Goal: Communication & Community: Participate in discussion

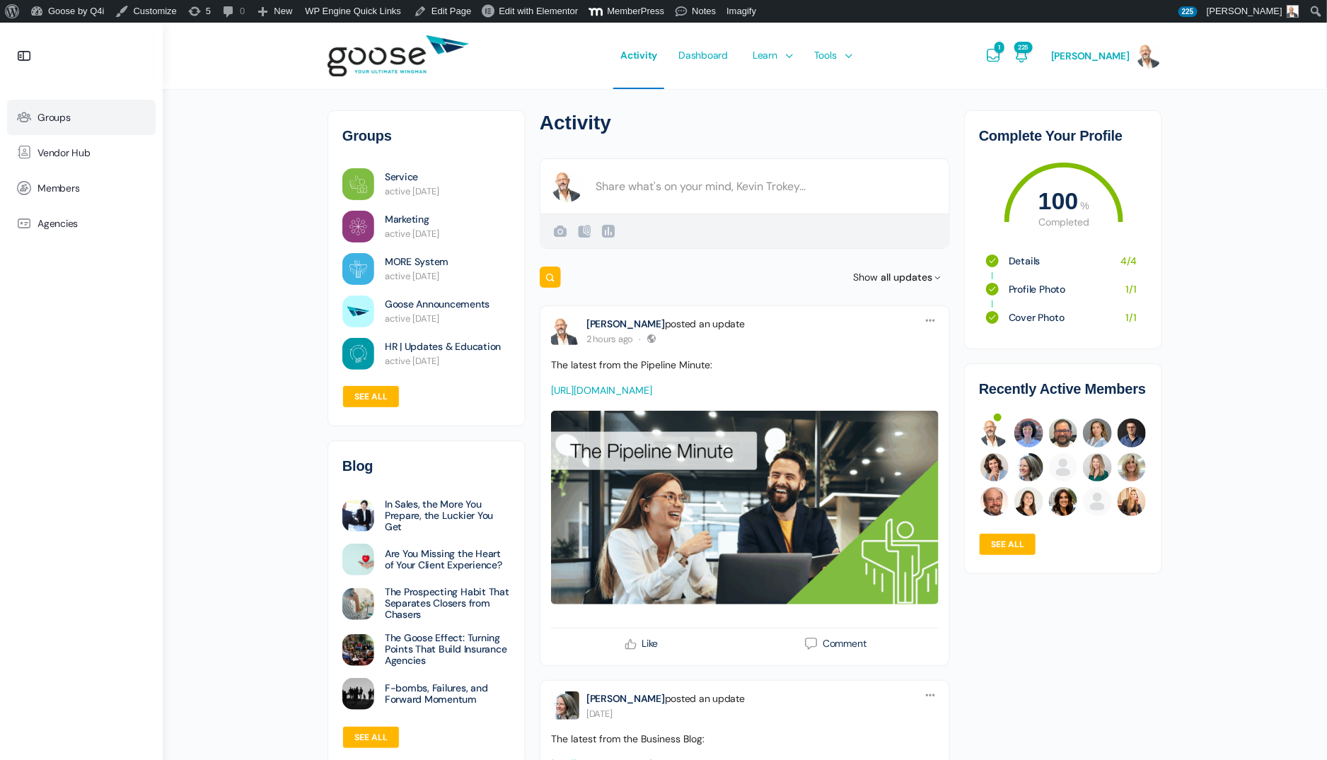
click at [56, 117] on span "Groups" at bounding box center [53, 118] width 33 height 12
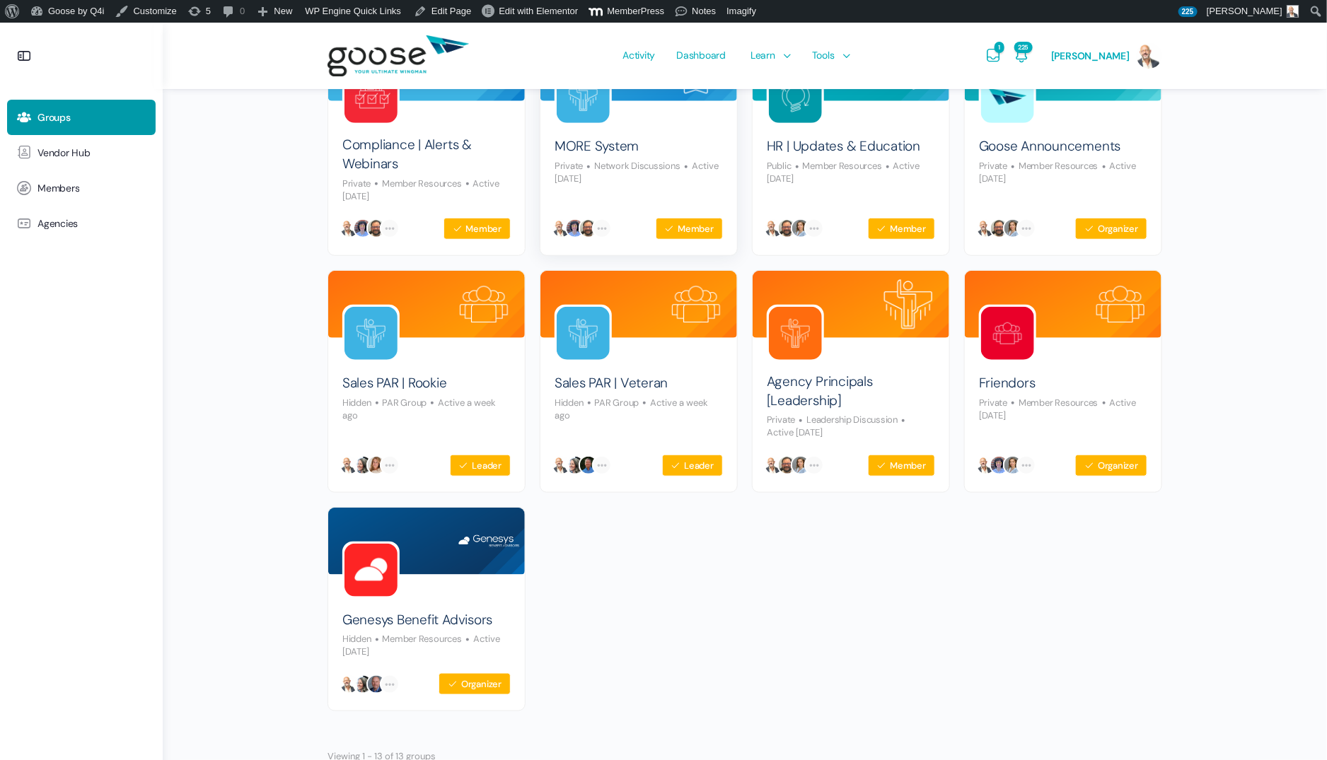
scroll to position [448, 0]
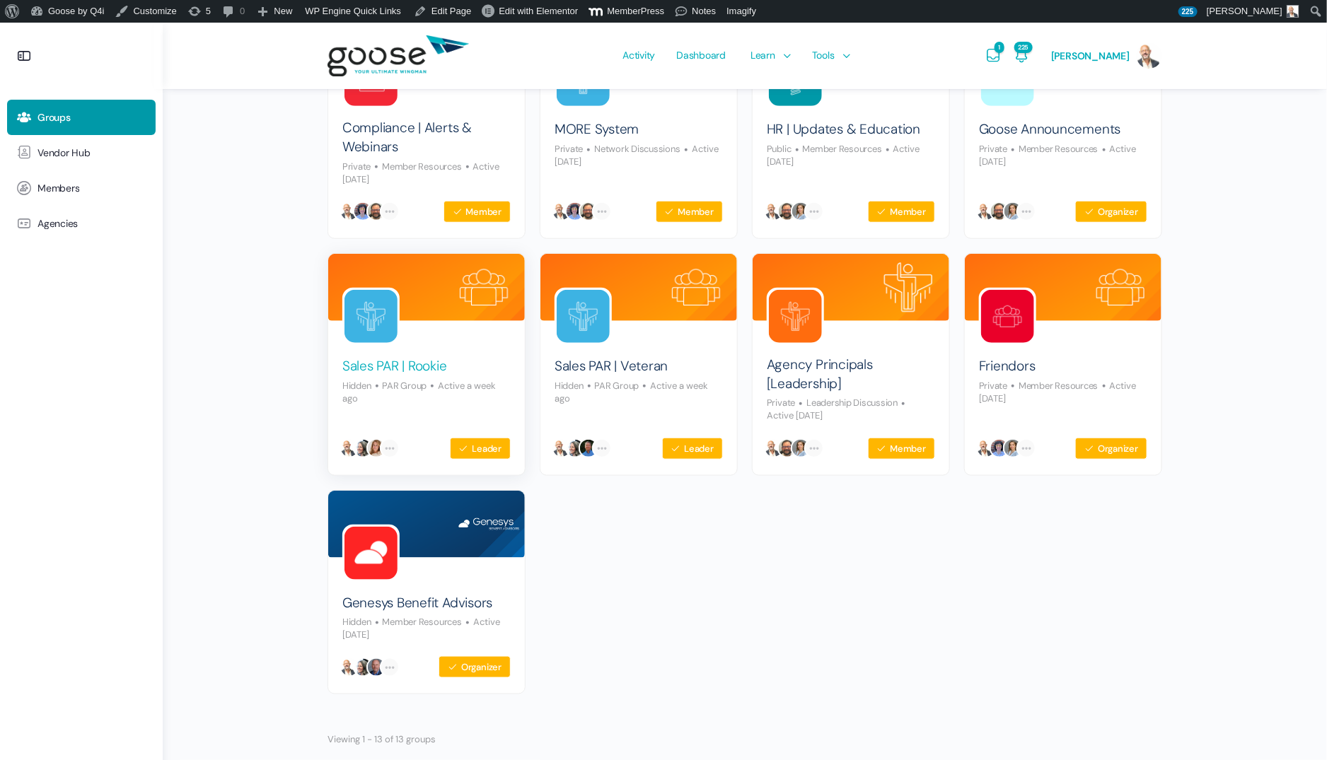
click at [412, 360] on link "Sales PAR | Rookie" at bounding box center [394, 366] width 105 height 19
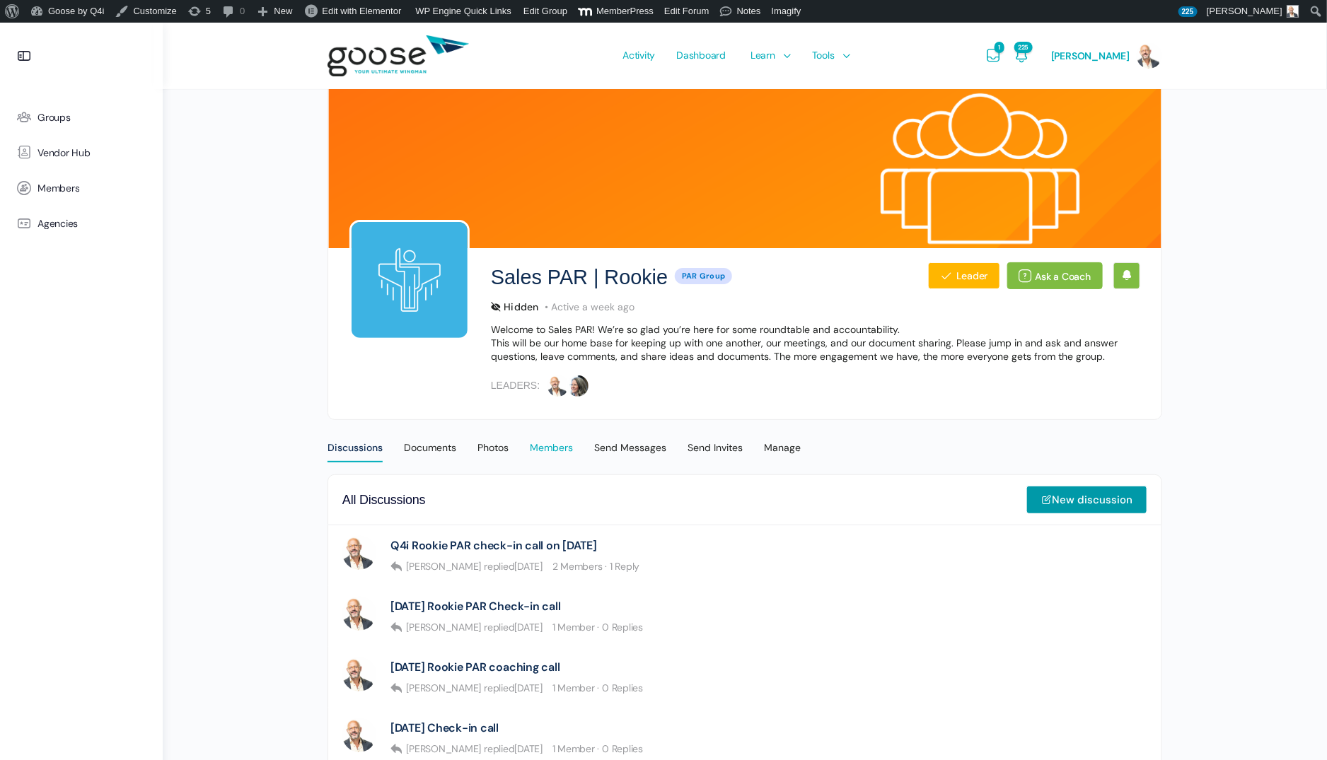
click at [552, 443] on div "Members" at bounding box center [551, 451] width 43 height 21
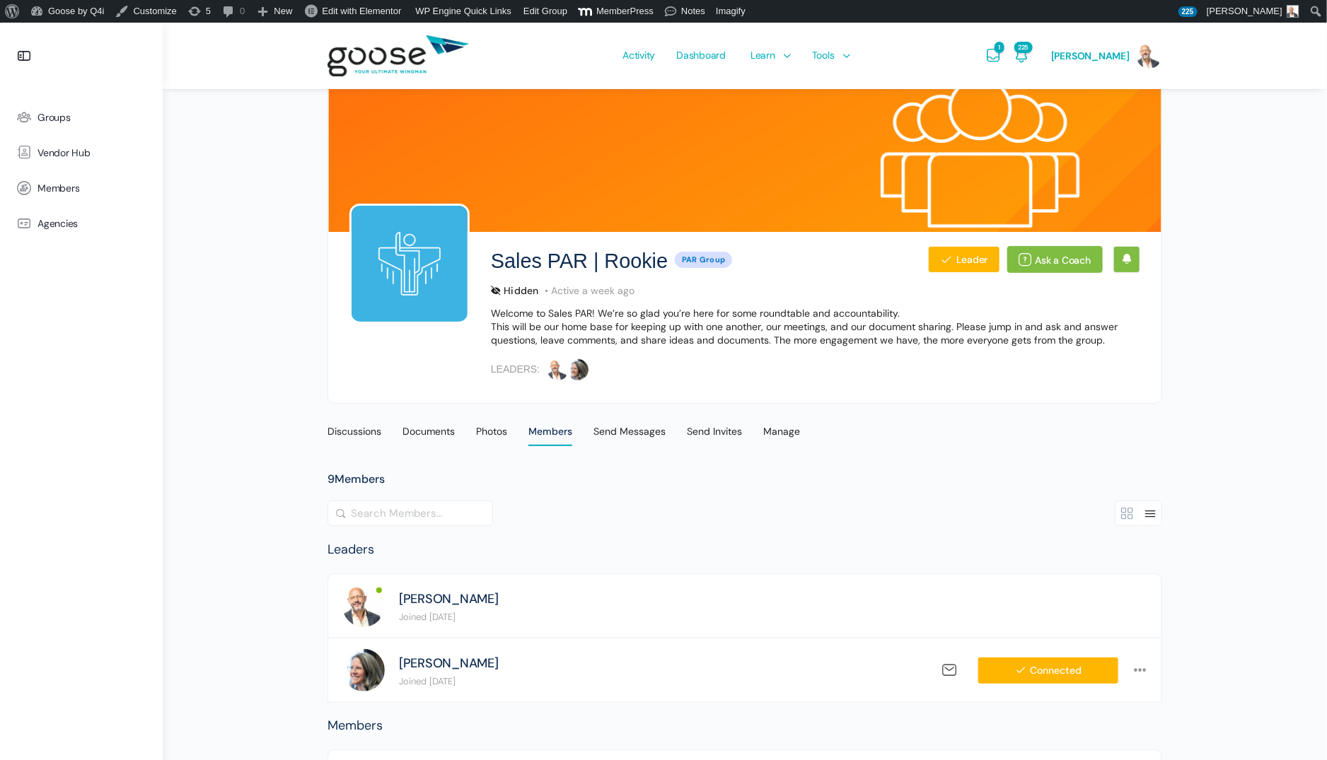
scroll to position [12, 0]
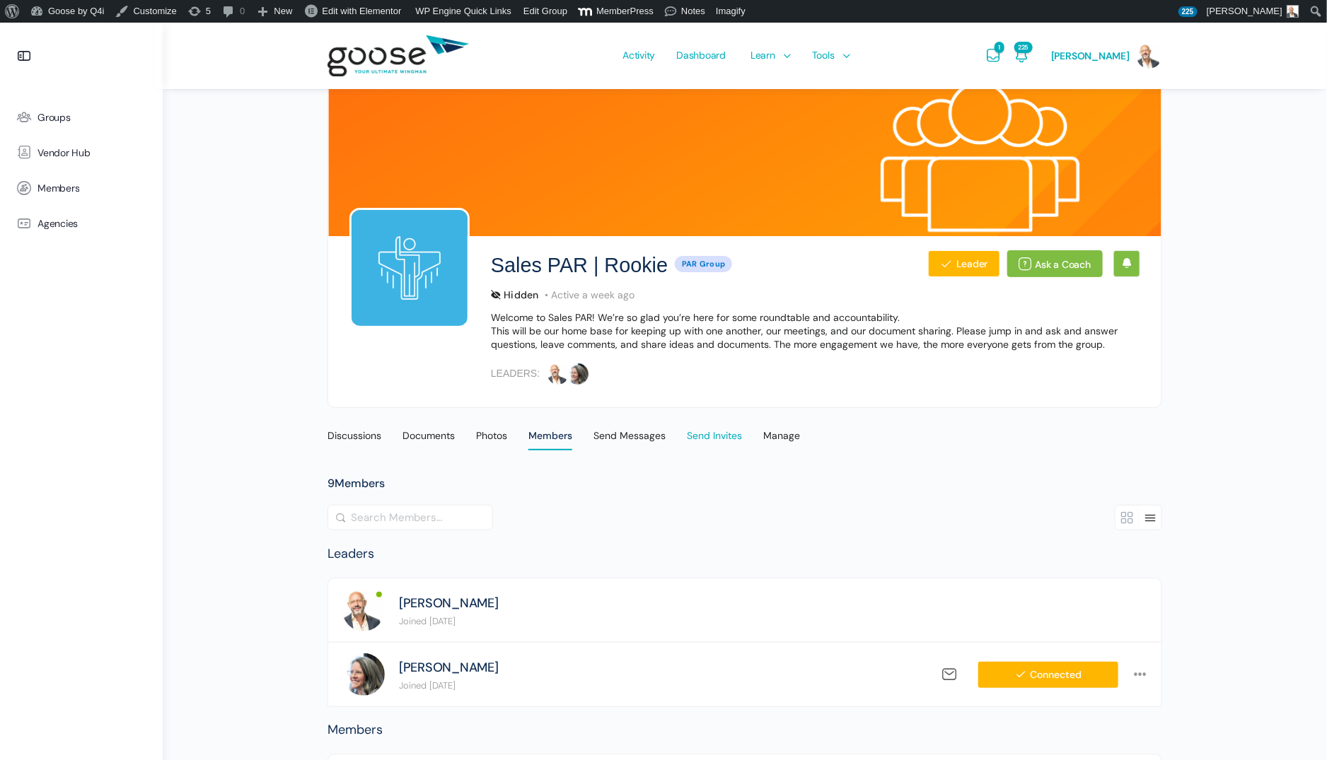
click at [725, 434] on div "Send Invites" at bounding box center [714, 439] width 55 height 21
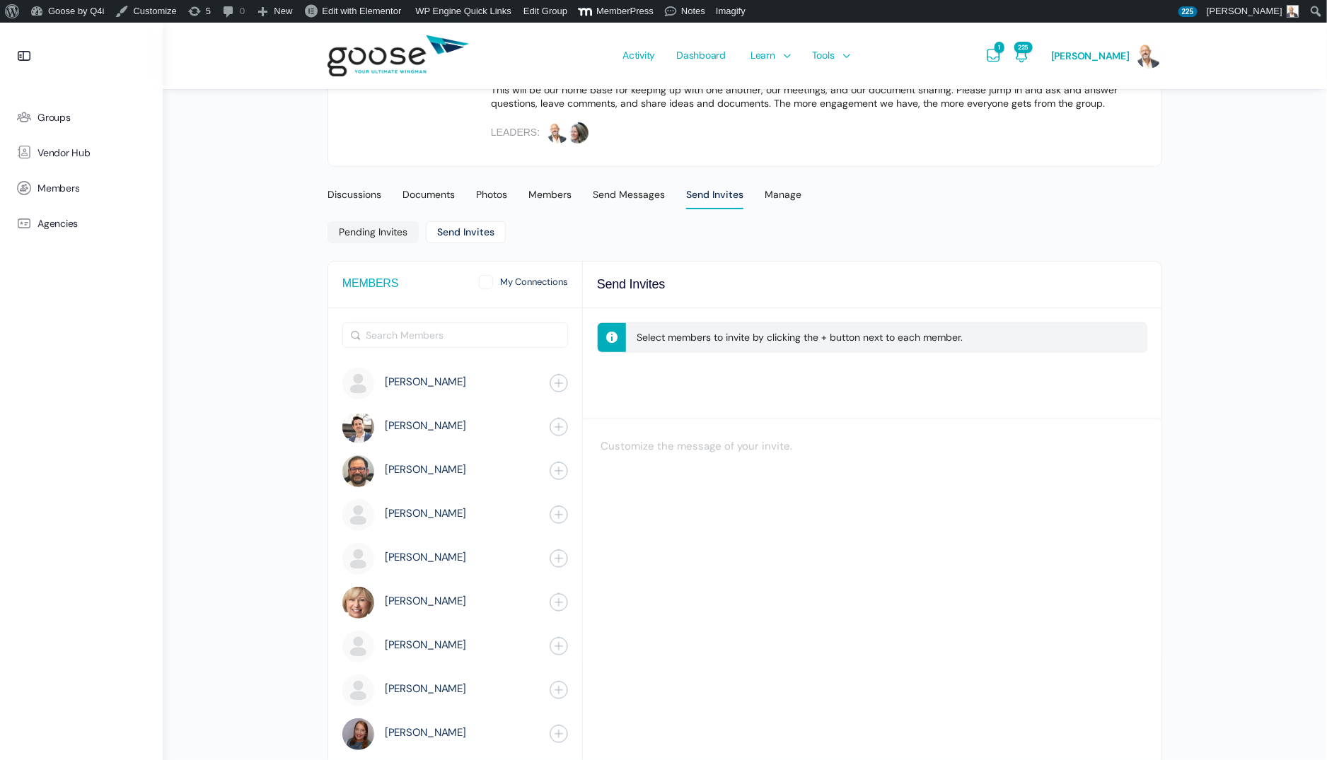
scroll to position [255, 0]
click at [497, 325] on input "Search Members" at bounding box center [455, 333] width 224 height 24
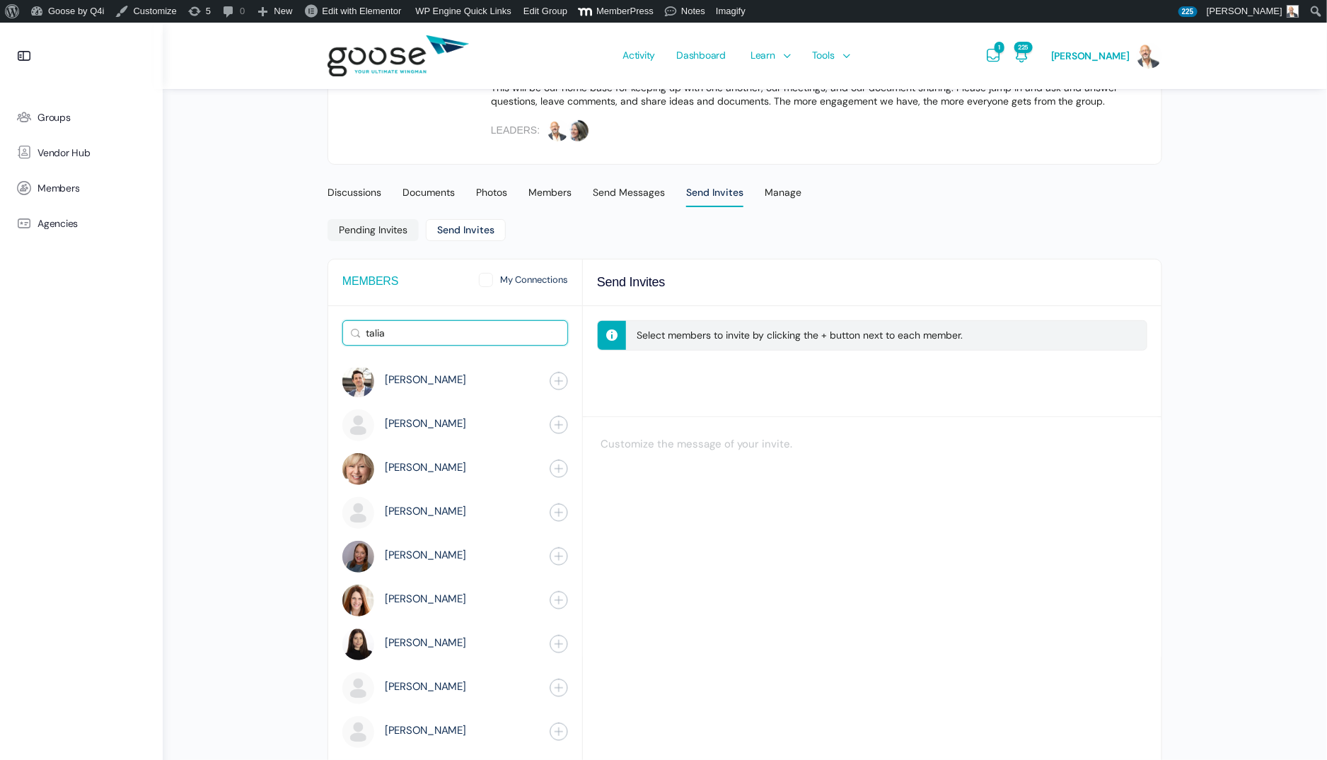
scroll to position [218, 0]
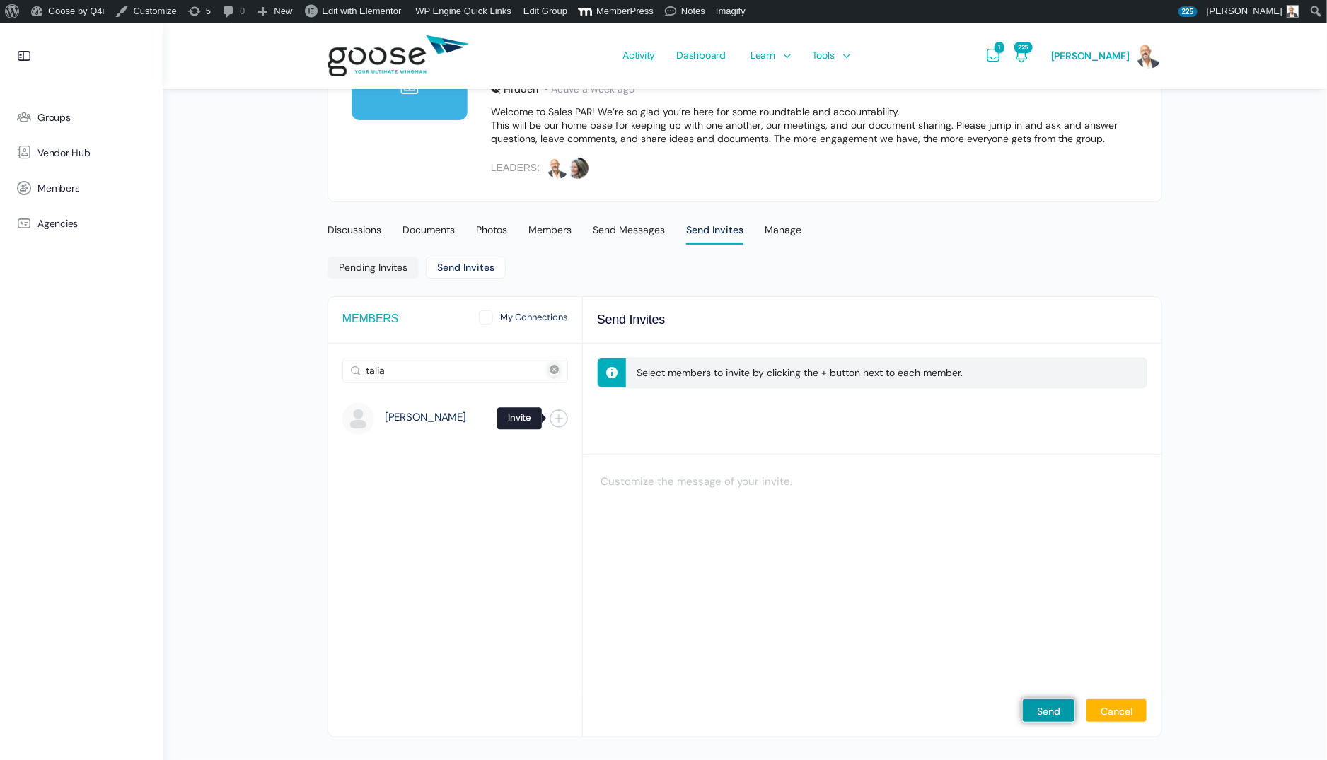
click at [559, 419] on span "button" at bounding box center [558, 418] width 13 height 13
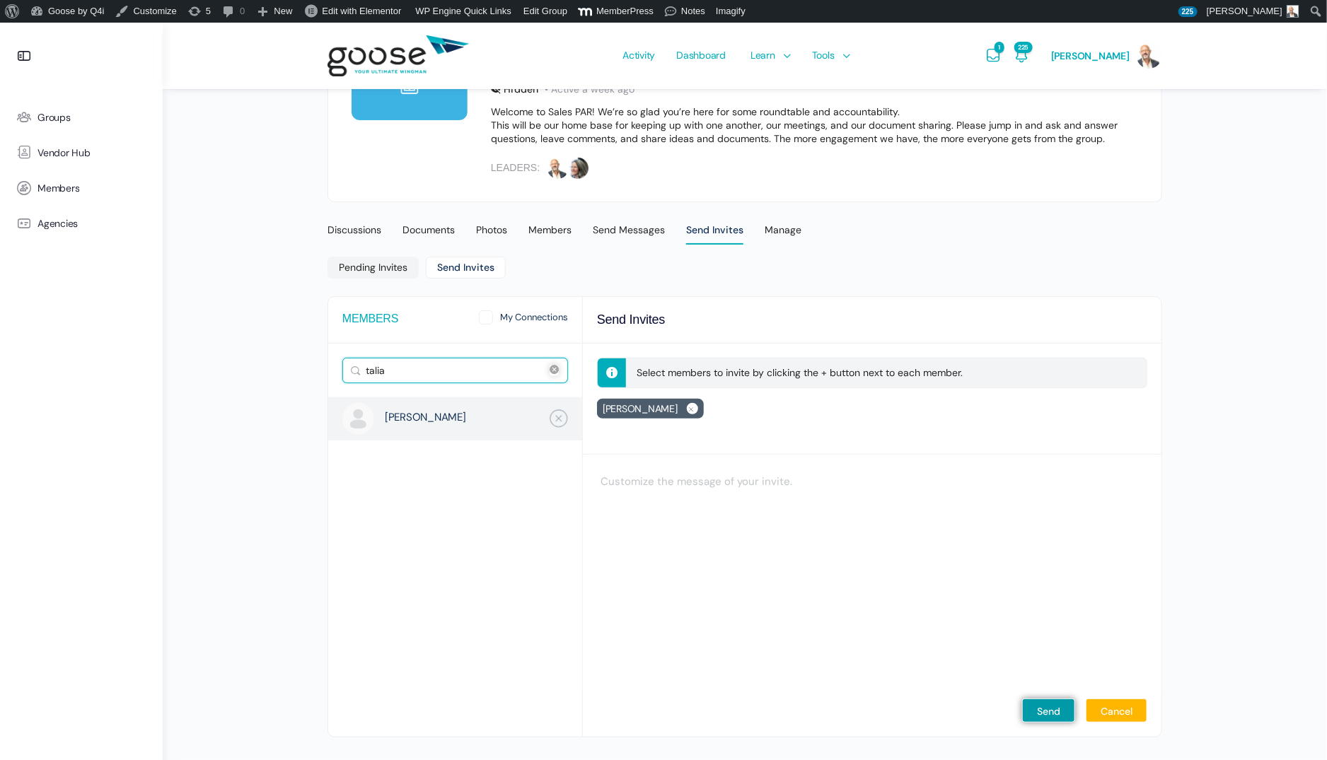
click at [404, 369] on input "talia" at bounding box center [455, 371] width 224 height 24
drag, startPoint x: 404, startPoint y: 369, endPoint x: 357, endPoint y: 369, distance: 46.7
click at [357, 369] on form "Search Members talia Search Members Reset" at bounding box center [455, 370] width 226 height 25
type input "mattison"
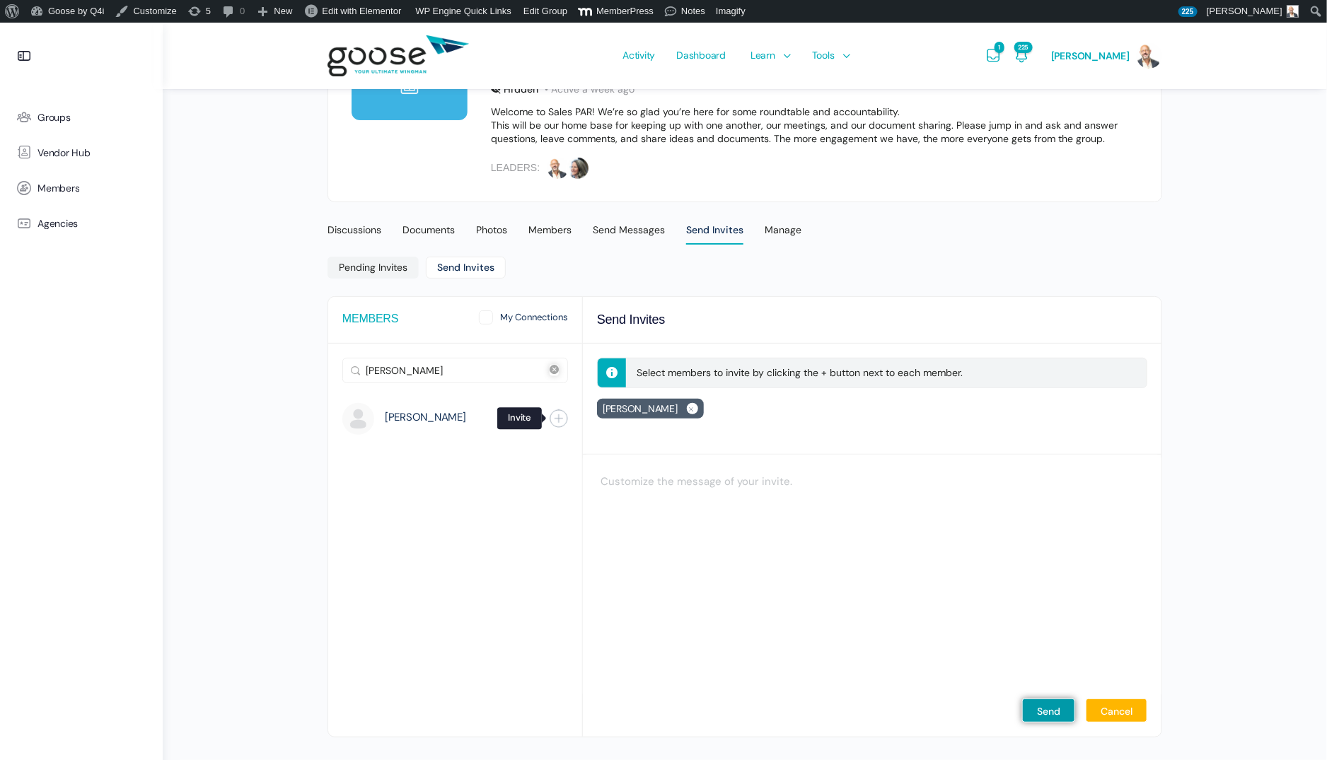
click at [555, 412] on span "button" at bounding box center [558, 418] width 13 height 13
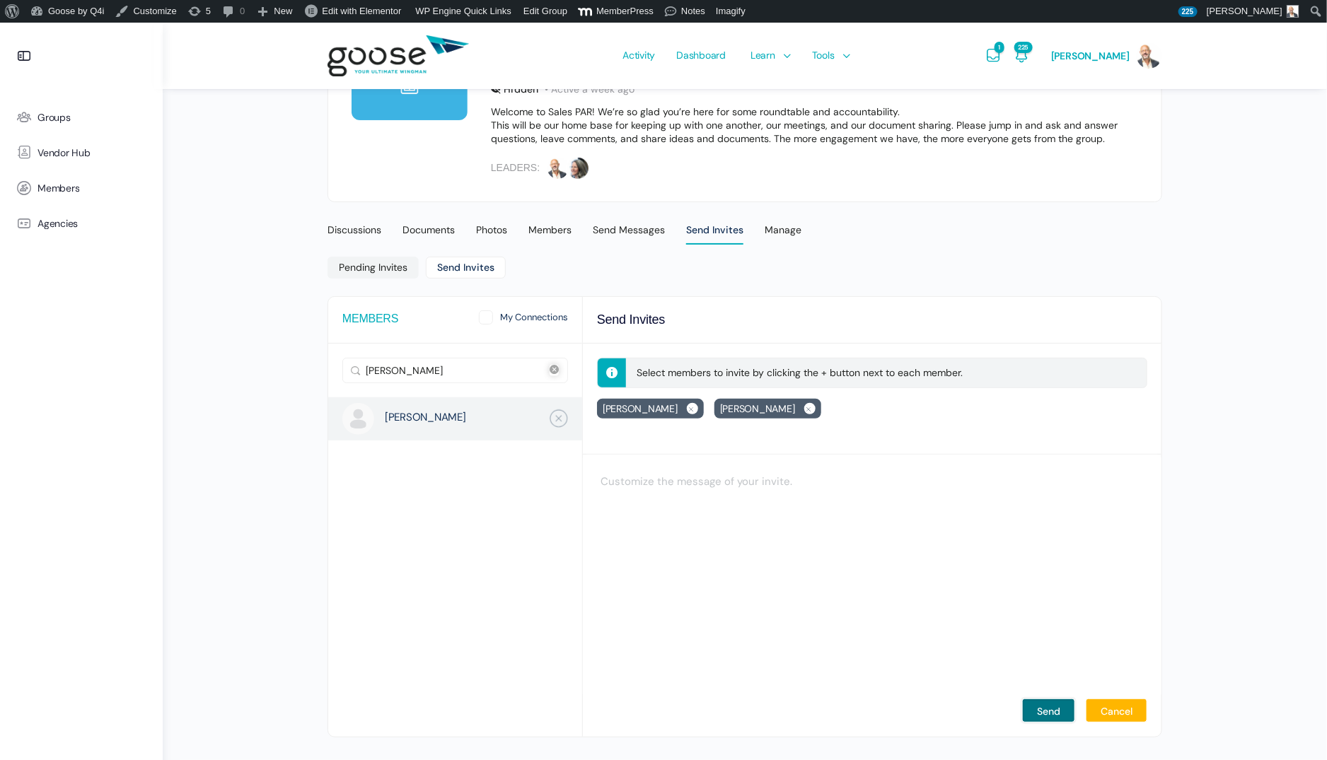
click at [1043, 709] on input "Send" at bounding box center [1048, 711] width 53 height 24
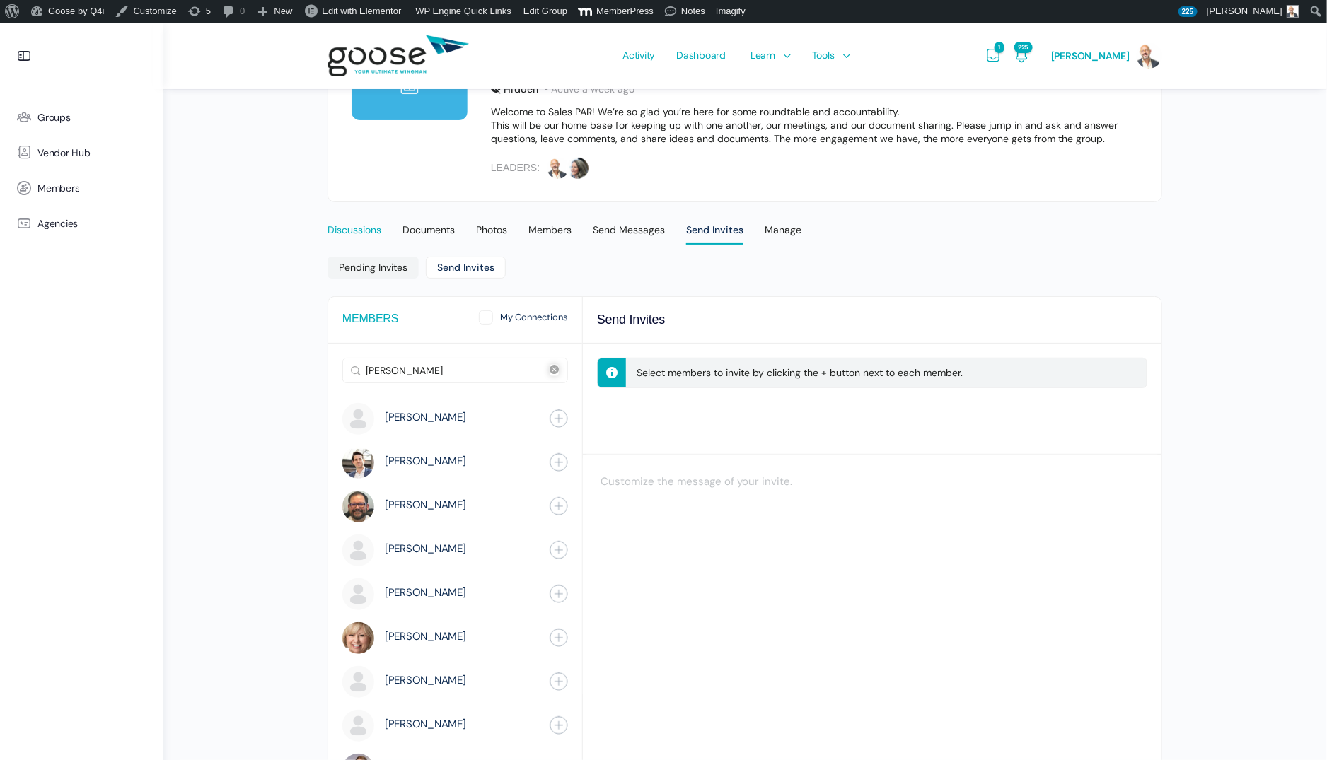
click at [364, 227] on div "Discussions" at bounding box center [354, 234] width 54 height 21
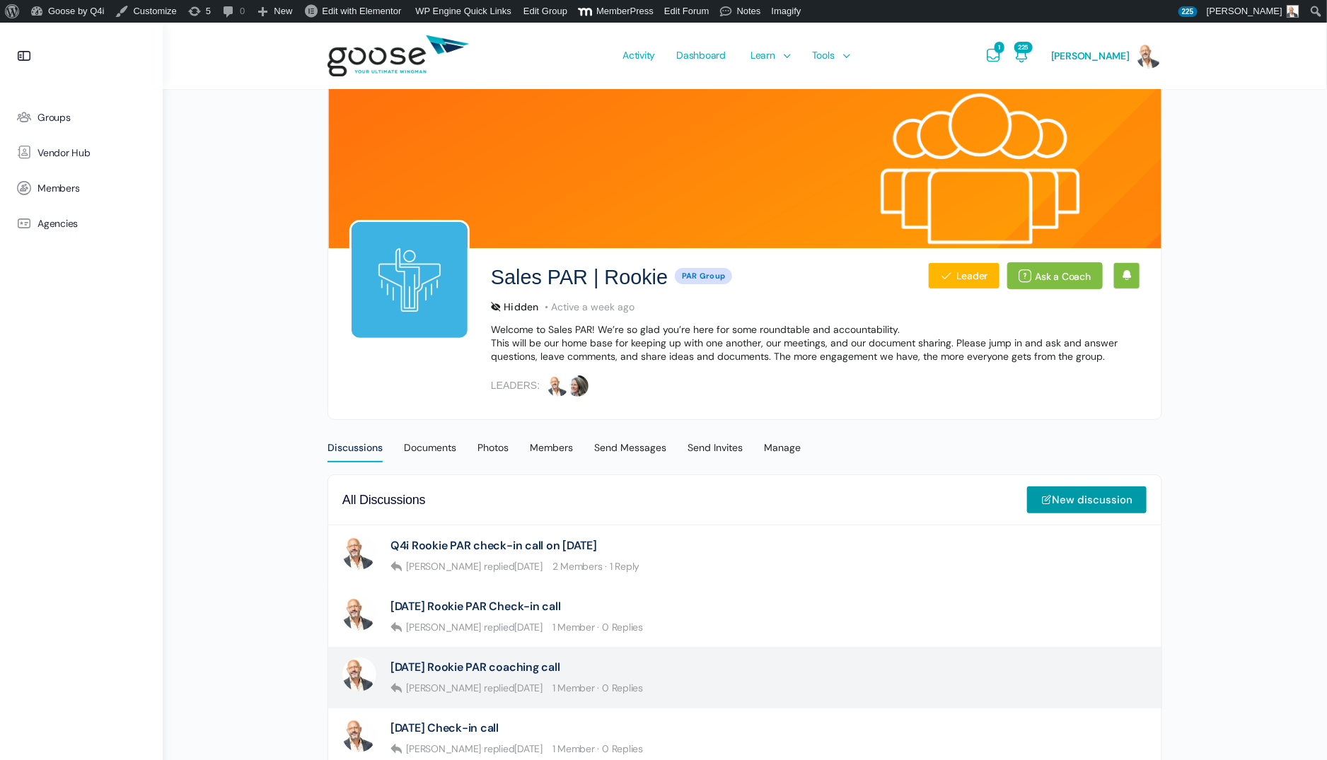
click at [555, 675] on div "[DATE] Rookie PAR coaching call" at bounding box center [516, 667] width 253 height 19
click at [550, 670] on link "[DATE] Rookie PAR coaching call" at bounding box center [475, 667] width 170 height 13
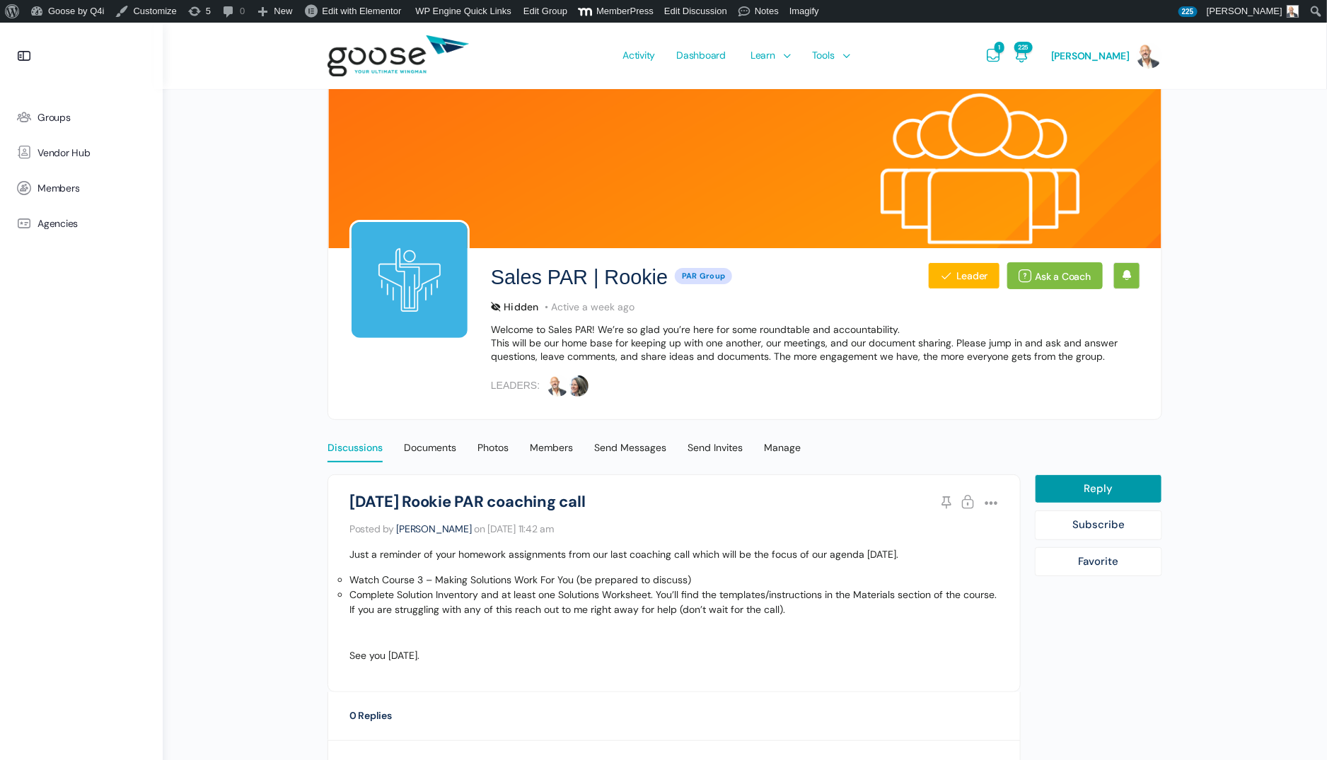
click at [355, 450] on div "Discussions" at bounding box center [354, 451] width 55 height 21
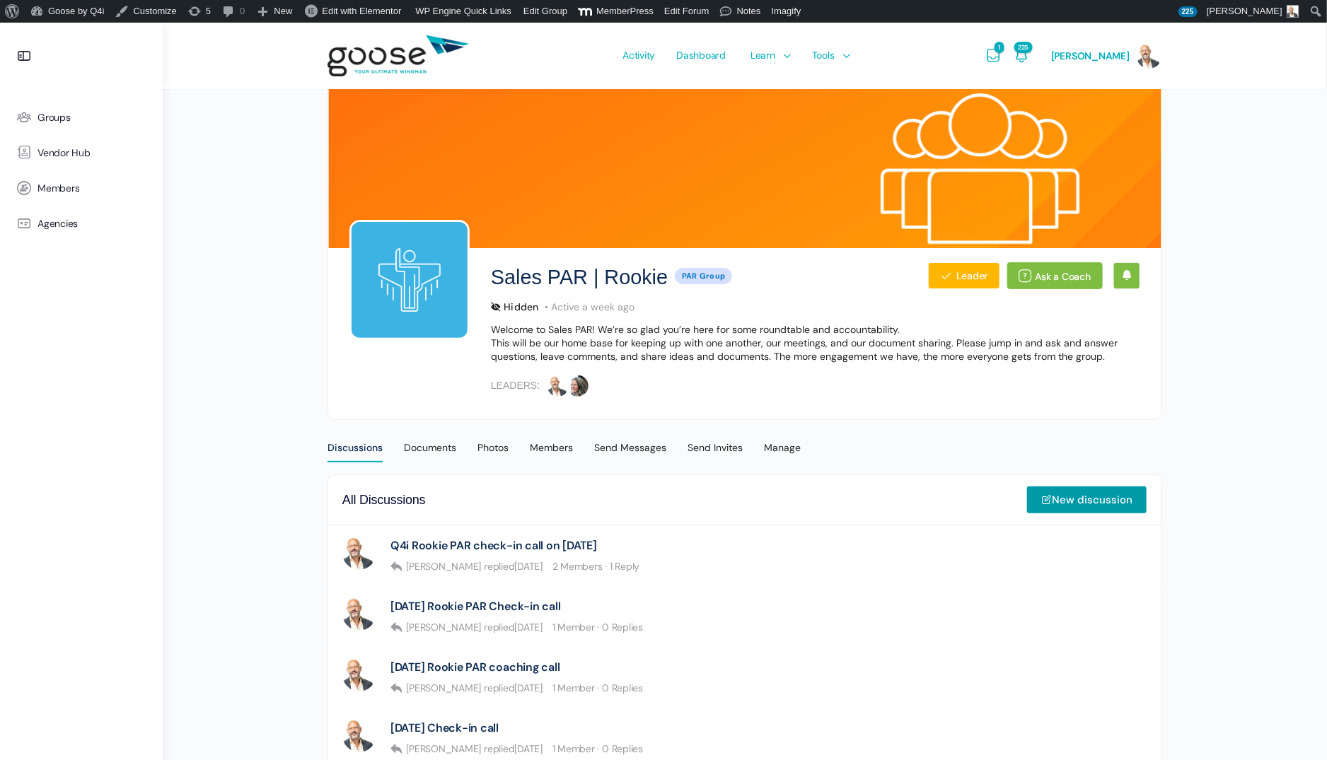
click at [559, 542] on link "Q4i Rookie PAR check-in call on [DATE]" at bounding box center [493, 545] width 207 height 13
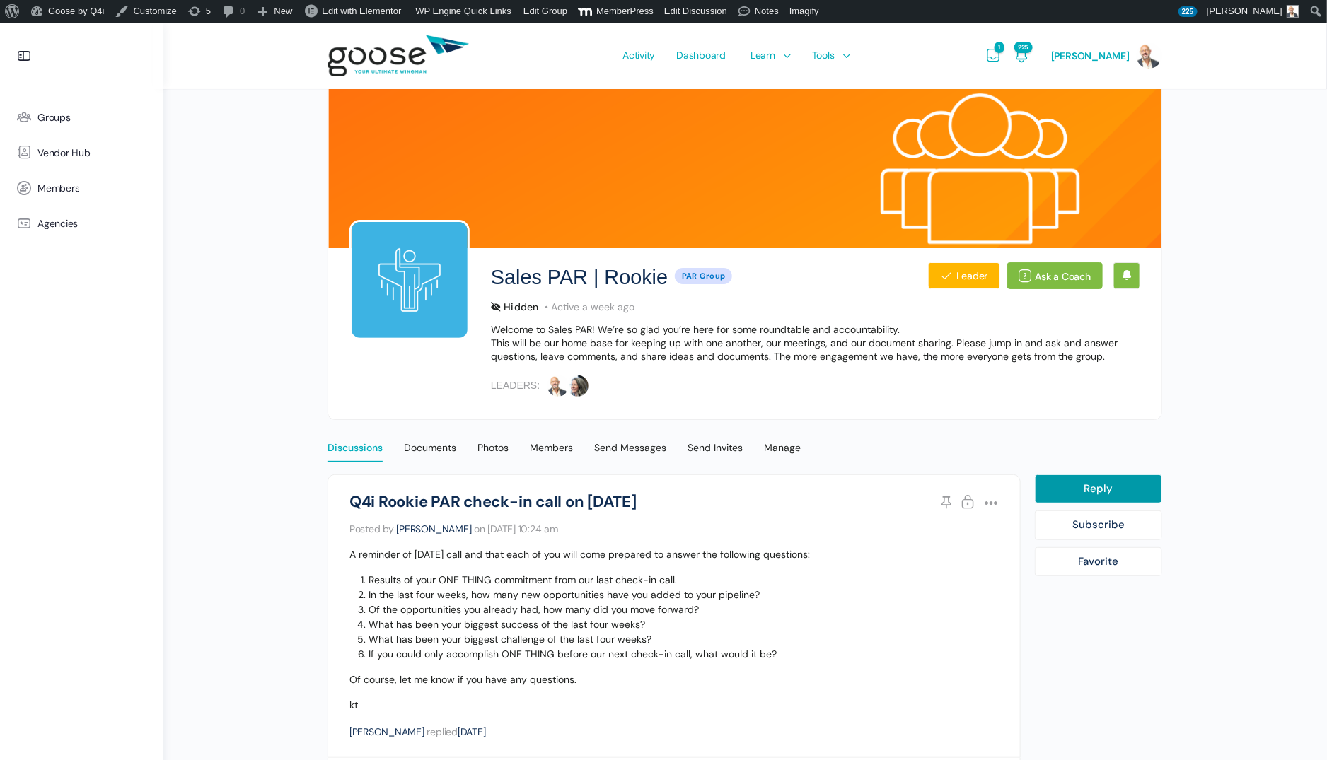
click at [371, 446] on div "Discussions" at bounding box center [354, 451] width 55 height 21
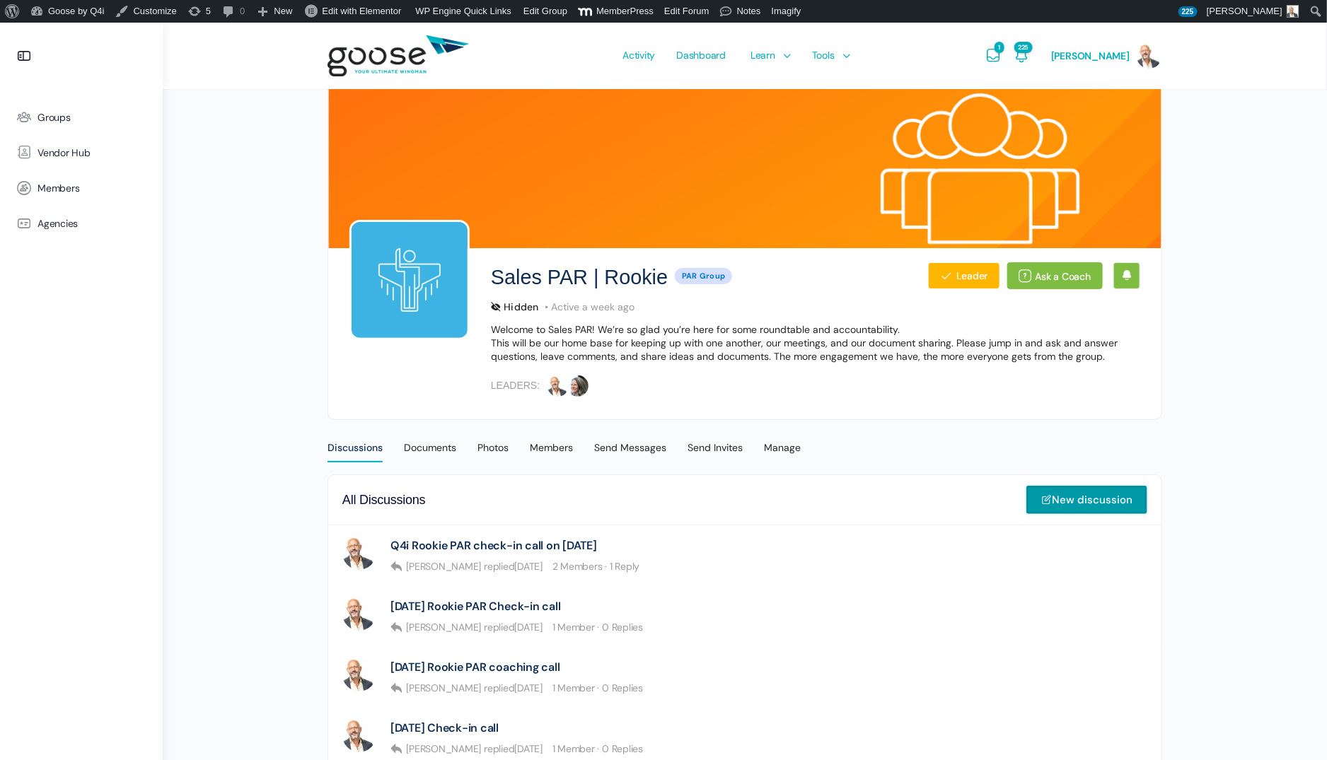
click at [1094, 500] on link "New discussion" at bounding box center [1086, 500] width 121 height 28
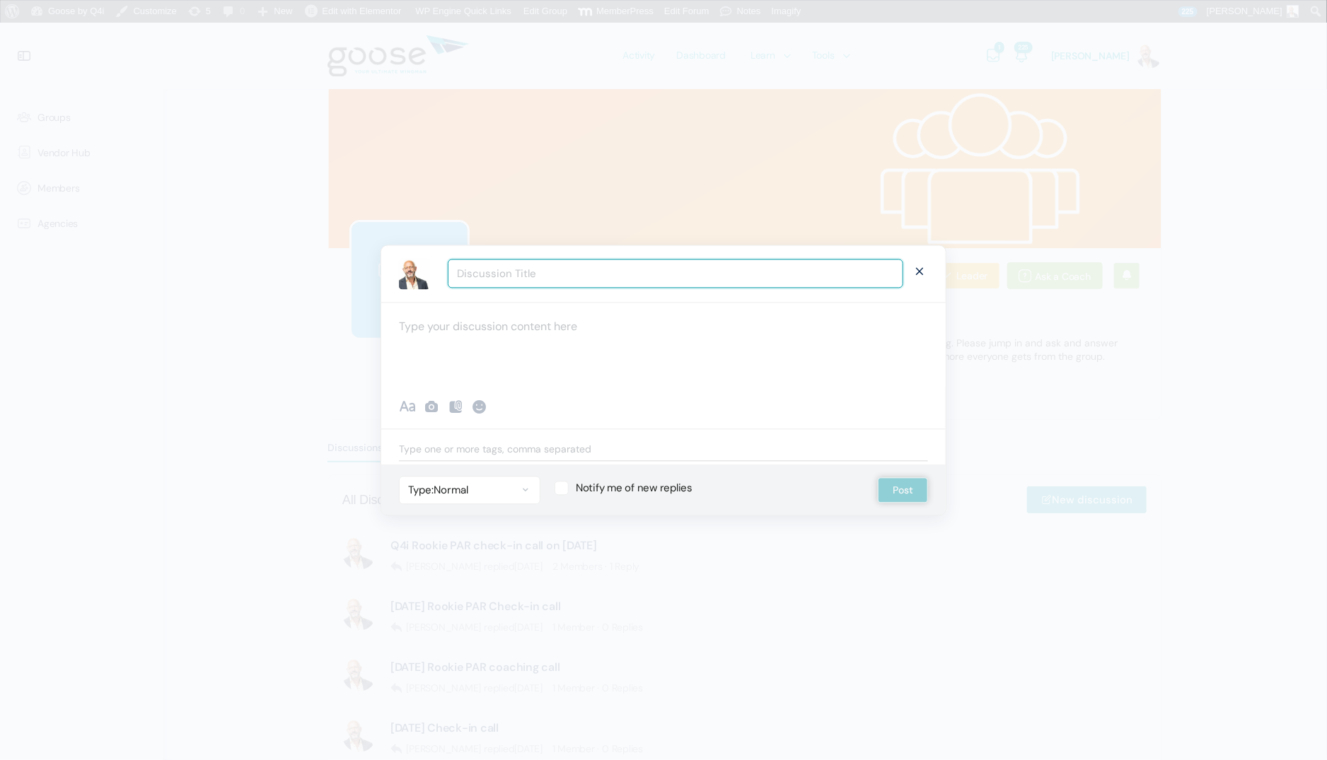
type input "Q"
click at [919, 267] on span at bounding box center [919, 270] width 17 height 26
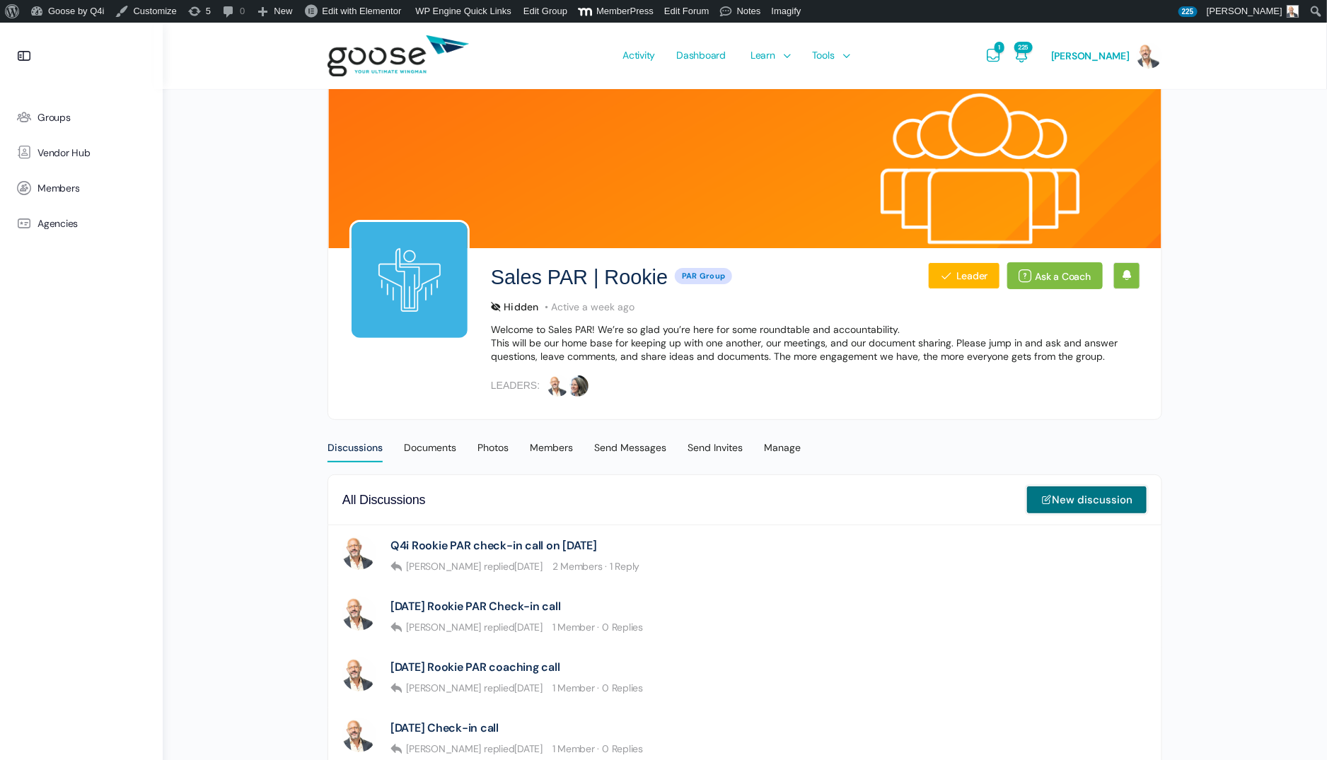
click at [1093, 494] on link "New discussion" at bounding box center [1086, 500] width 121 height 28
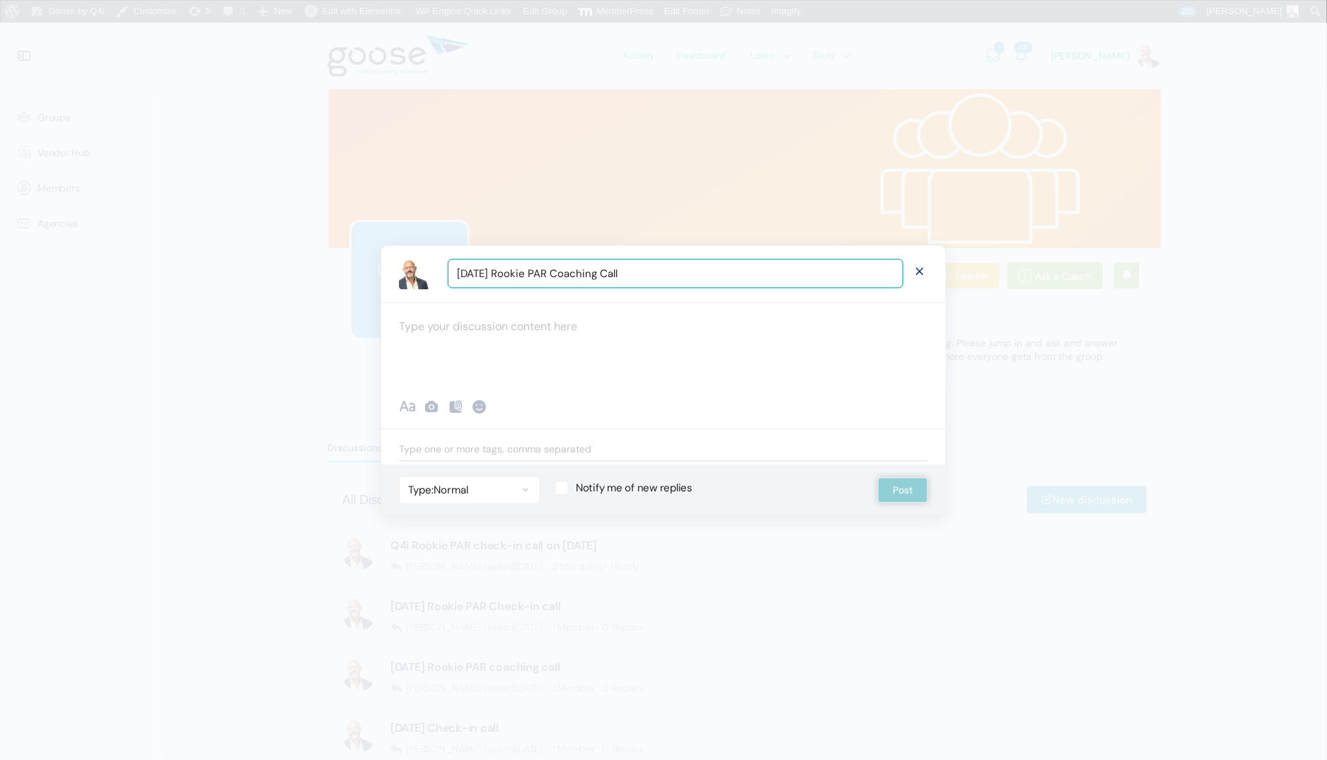
type input "[DATE] Rookie PAR Coaching Call"
click at [581, 334] on div at bounding box center [663, 344] width 564 height 85
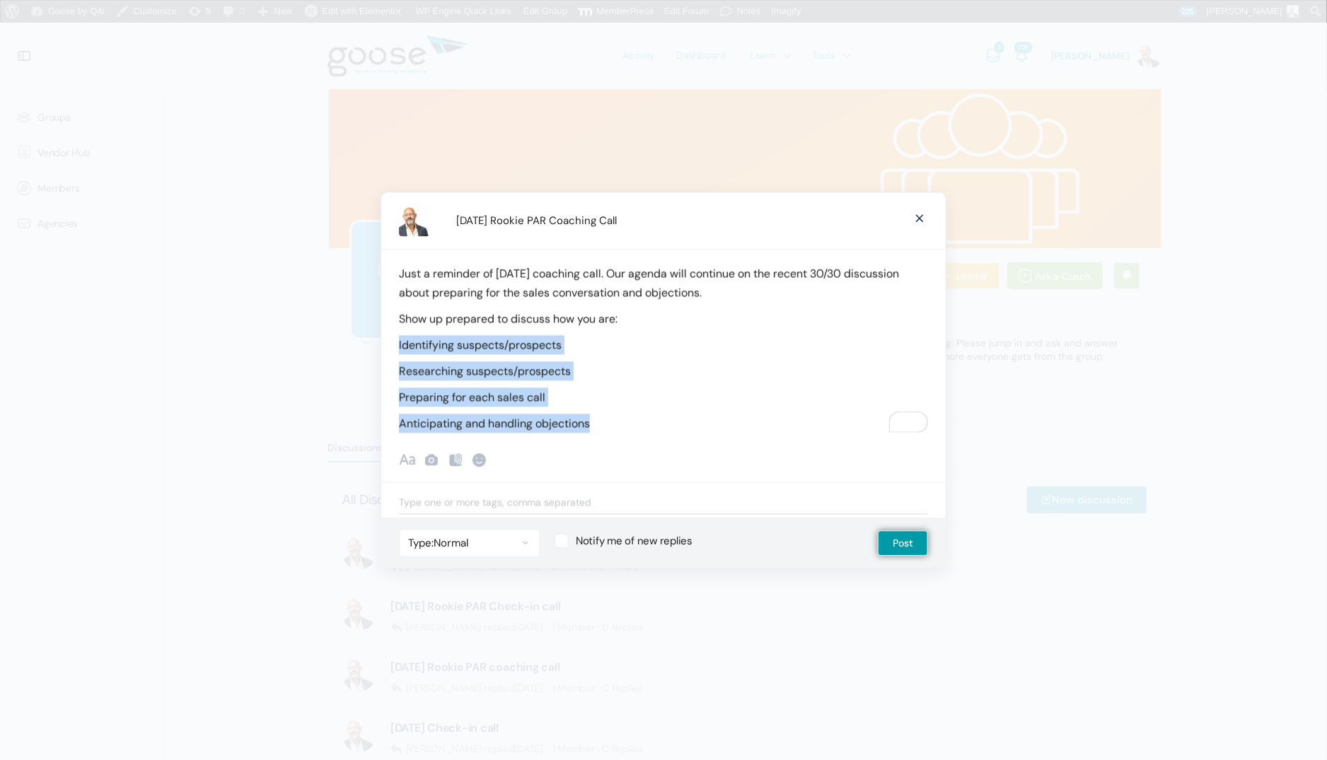
drag, startPoint x: 396, startPoint y: 347, endPoint x: 612, endPoint y: 423, distance: 228.8
click at [612, 423] on div "Just a reminder of tomorrow's coaching call. Our agenda will continue on the re…" at bounding box center [663, 341] width 564 height 184
click at [409, 456] on span "Show formatting" at bounding box center [407, 459] width 17 height 17
click at [476, 464] on b "•" at bounding box center [475, 458] width 17 height 14
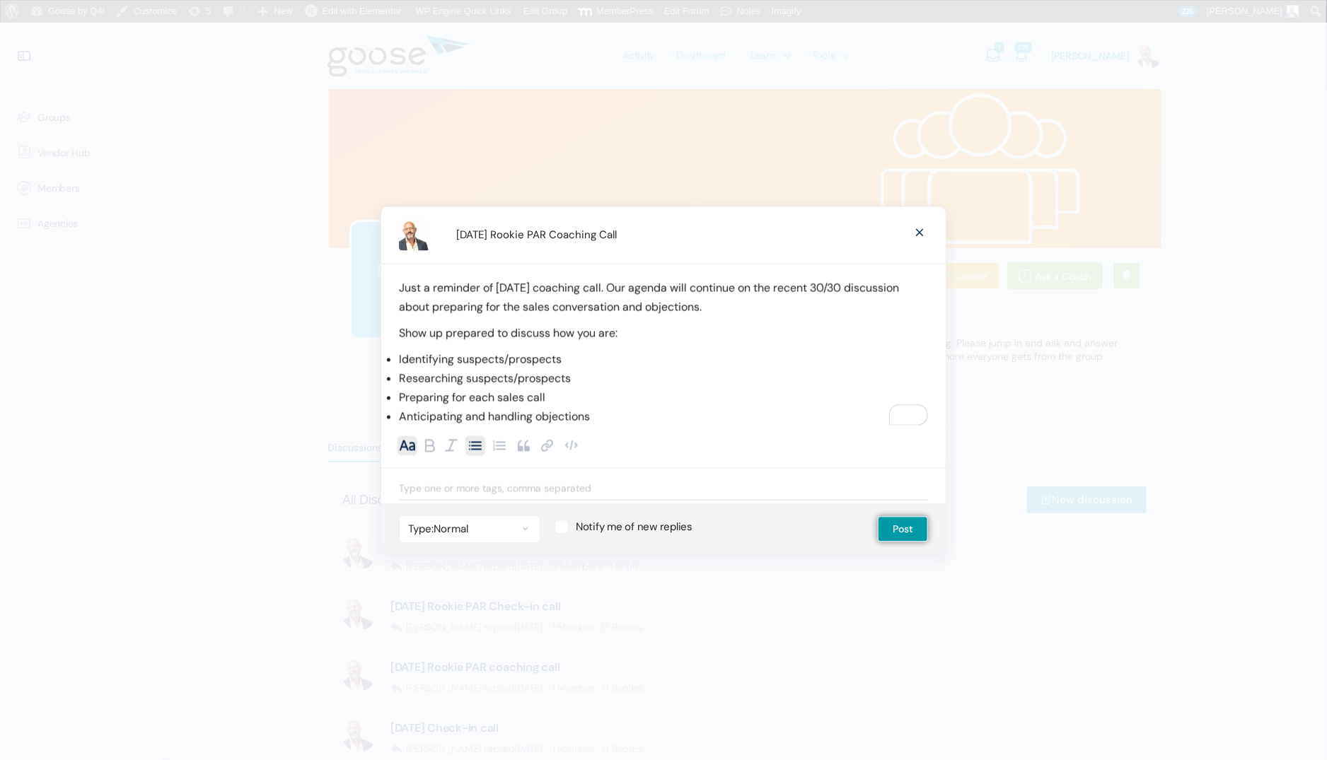
click at [586, 400] on li "Preparing for each sales call" at bounding box center [663, 397] width 529 height 19
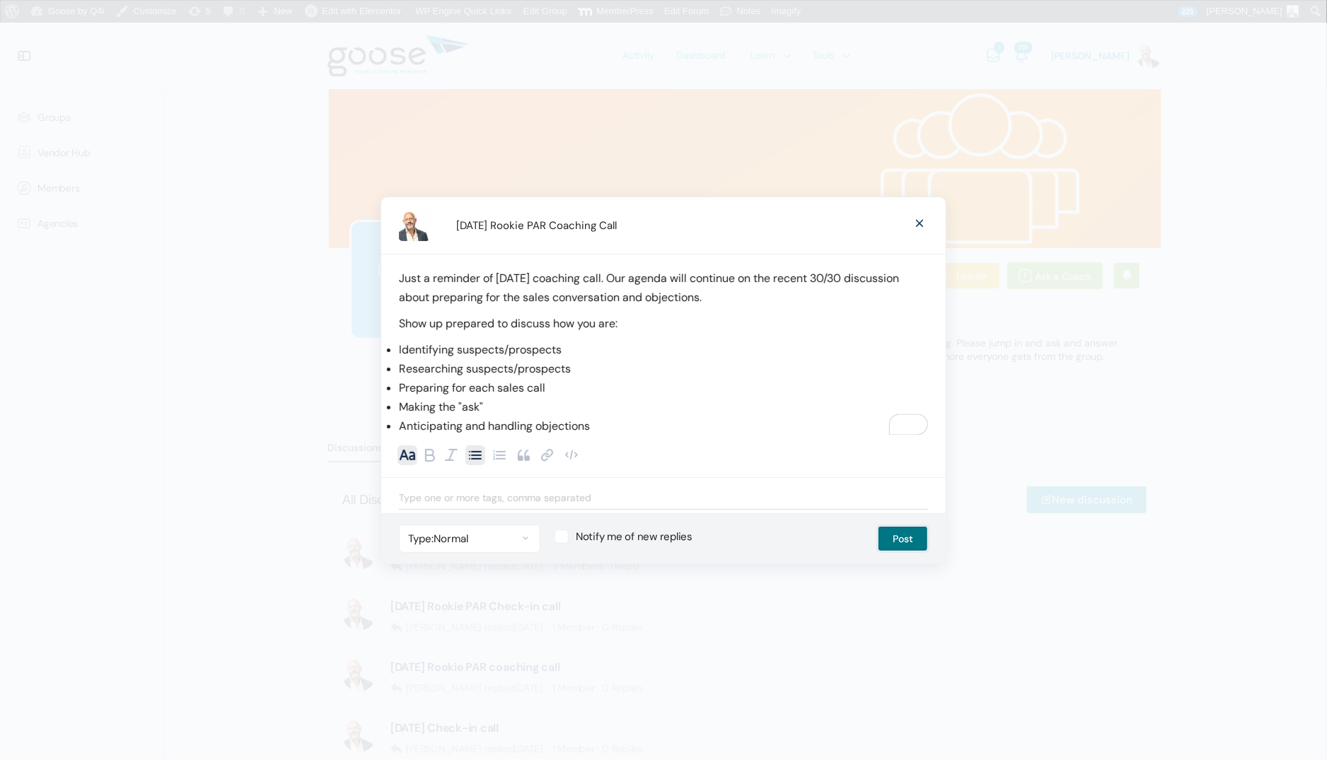
click at [916, 545] on button "Post" at bounding box center [903, 538] width 50 height 25
